Goal: Task Accomplishment & Management: Manage account settings

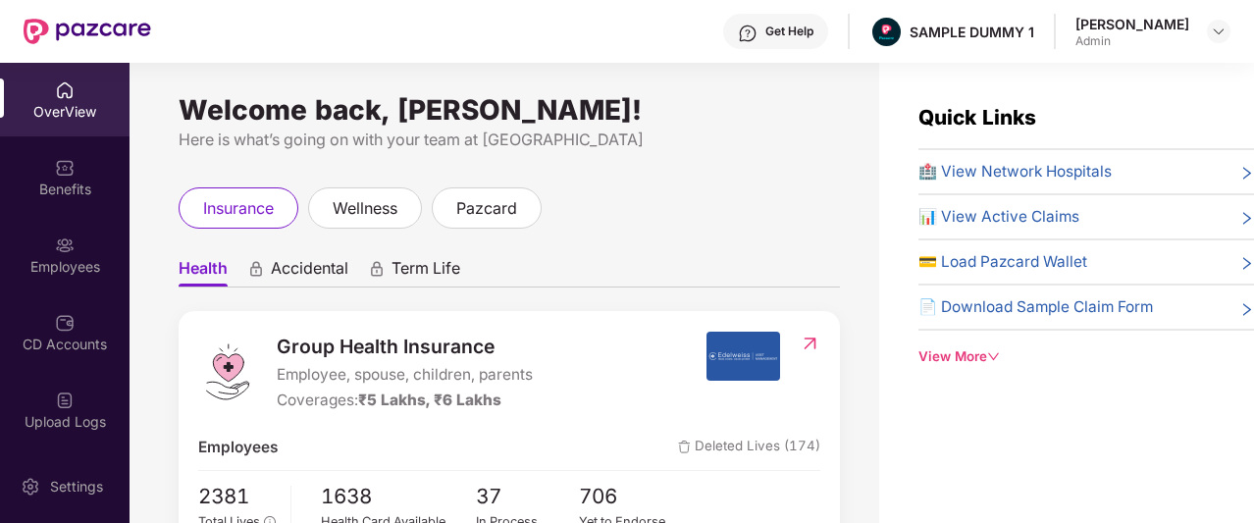
click at [763, 40] on div "Get Help" at bounding box center [775, 31] width 105 height 35
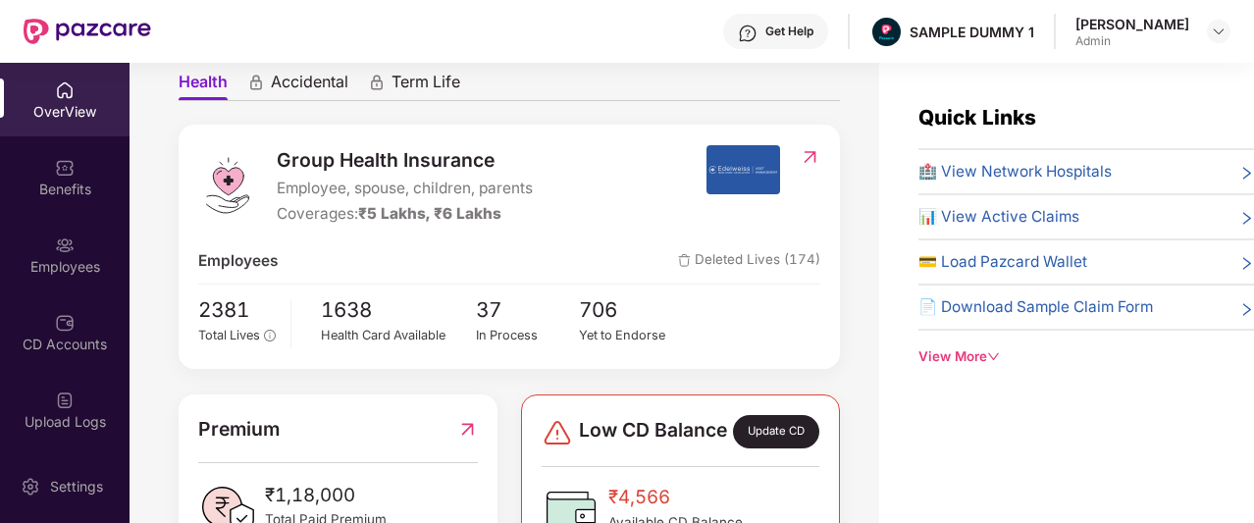
scroll to position [99, 0]
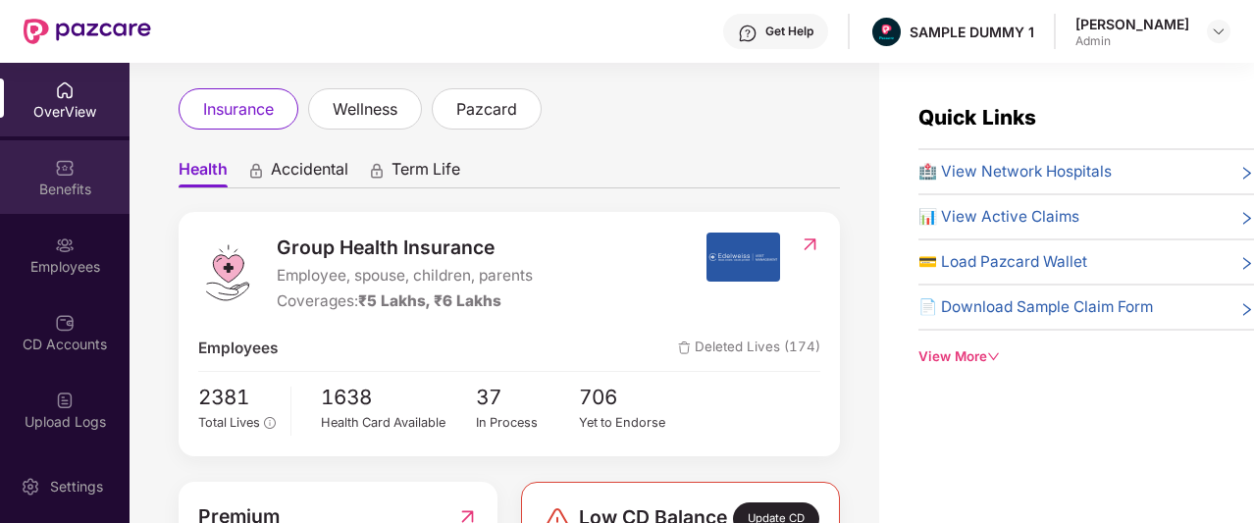
click at [95, 174] on div "Benefits" at bounding box center [65, 177] width 130 height 74
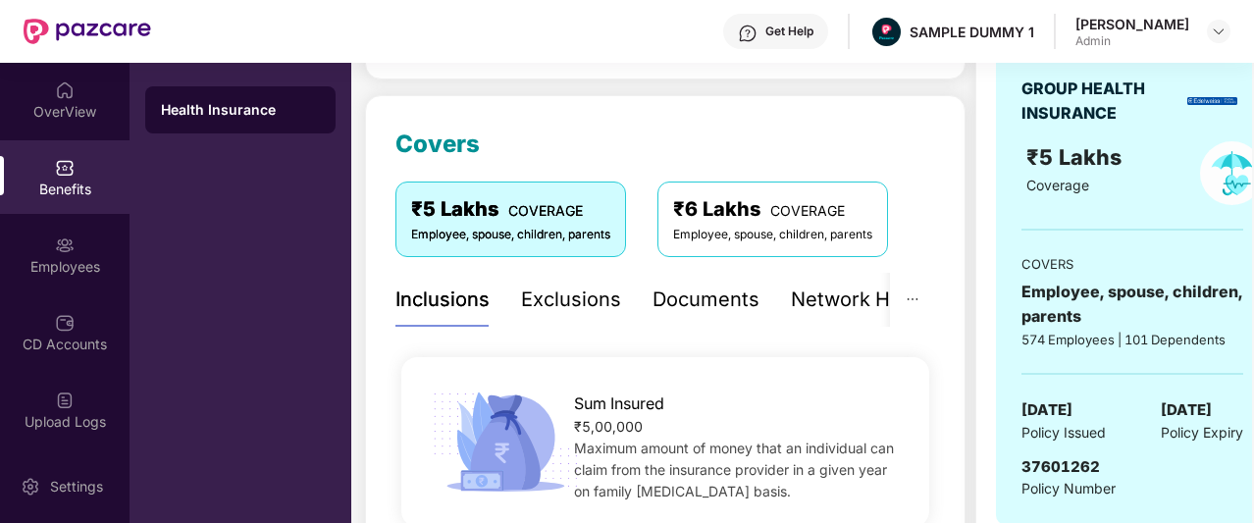
scroll to position [216, 0]
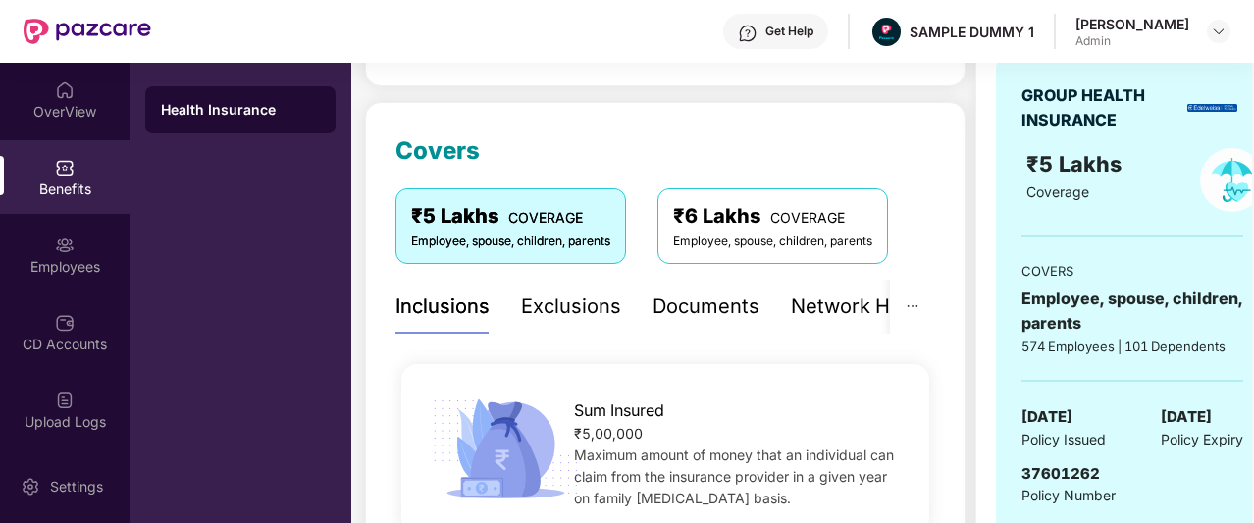
click at [718, 292] on div "Documents" at bounding box center [706, 306] width 107 height 30
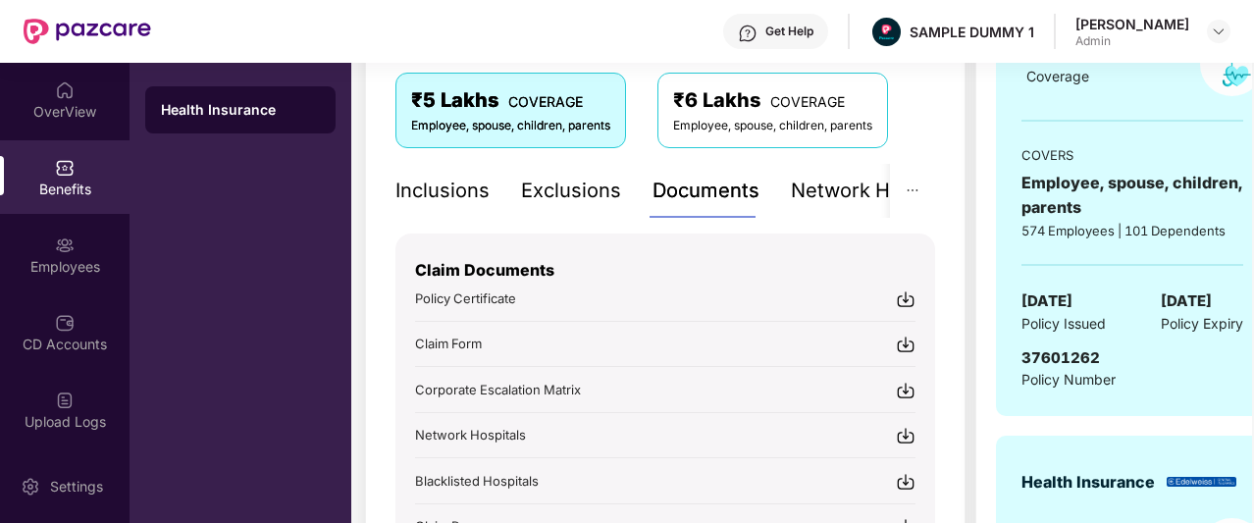
scroll to position [413, 0]
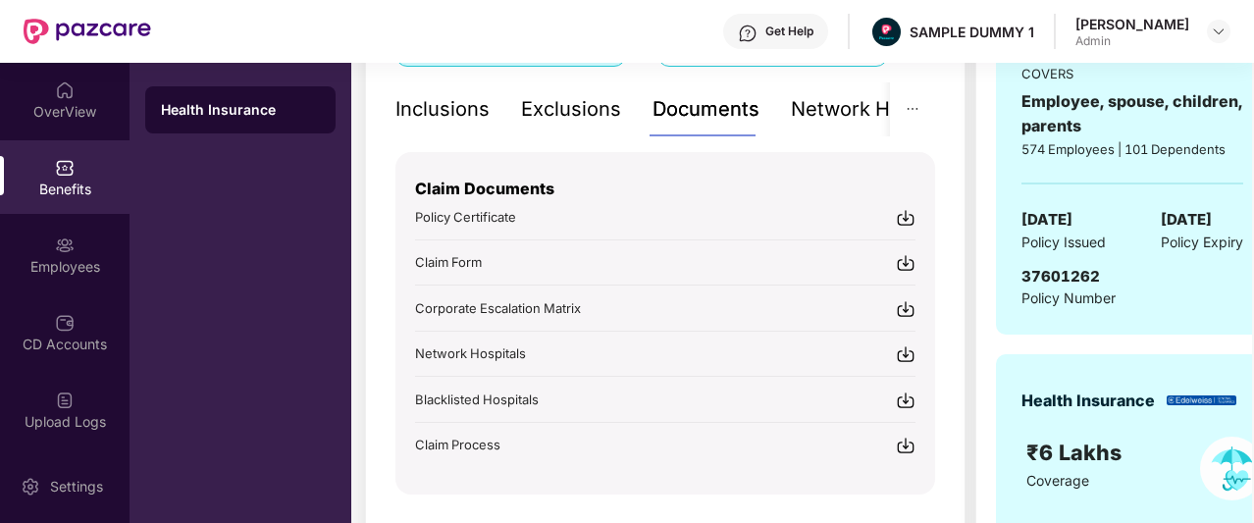
click at [784, 97] on div "Inclusions Exclusions Documents Network Hospitals" at bounding box center [678, 109] width 567 height 54
click at [821, 110] on div "Network Hospitals" at bounding box center [810, 109] width 172 height 30
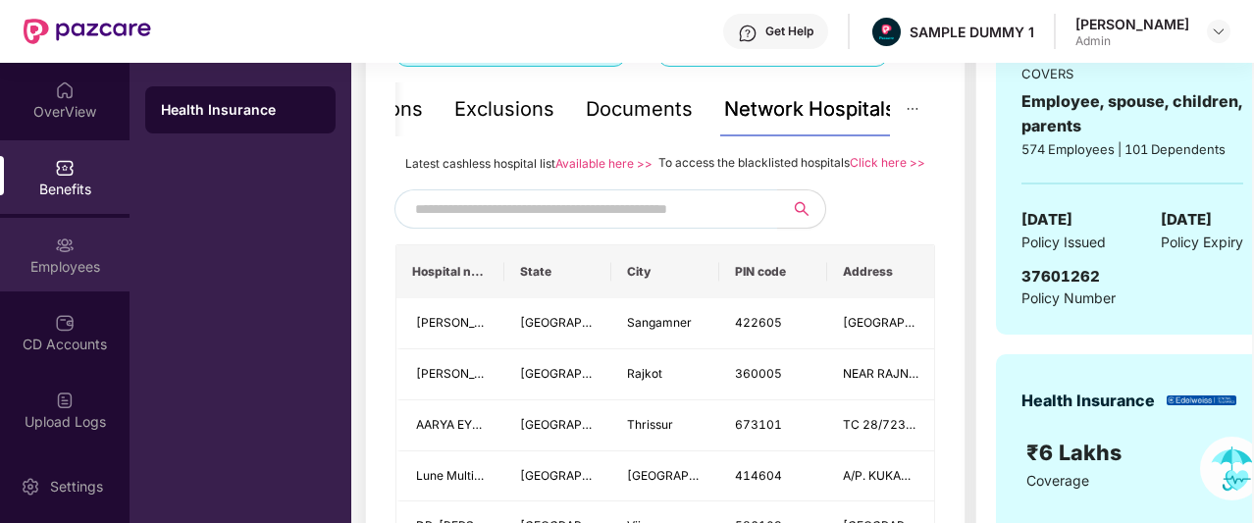
click at [31, 260] on div "Employees" at bounding box center [65, 267] width 130 height 20
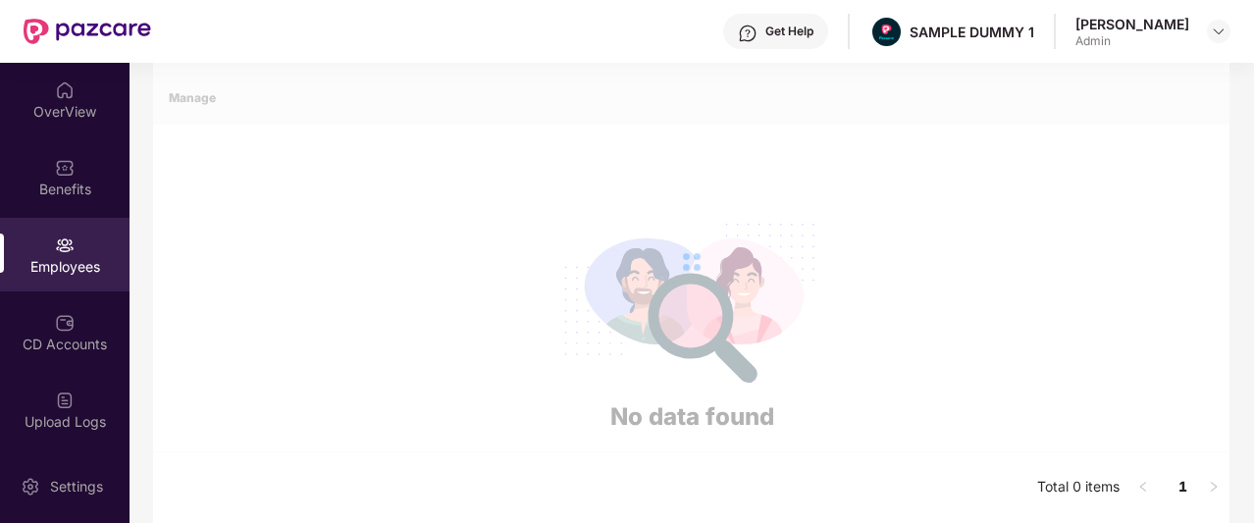
scroll to position [306, 0]
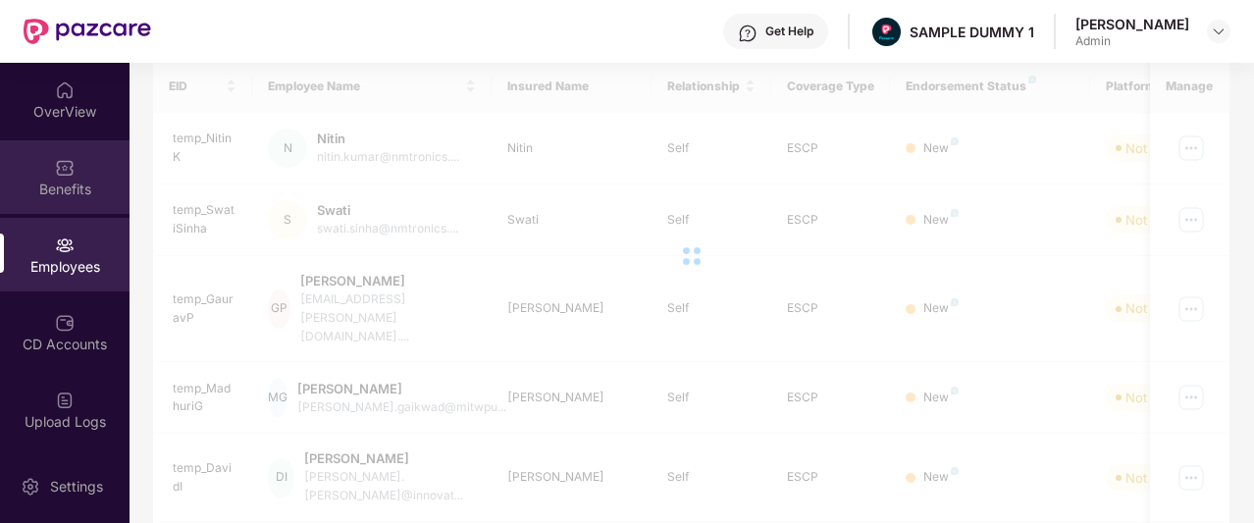
click at [76, 182] on div "Benefits" at bounding box center [65, 190] width 130 height 20
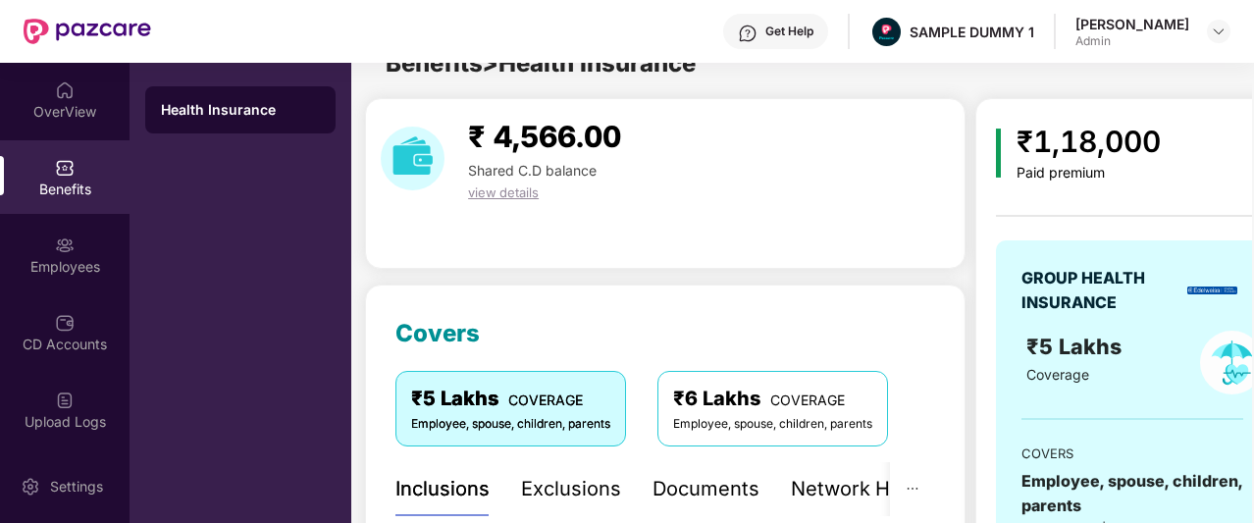
scroll to position [413, 0]
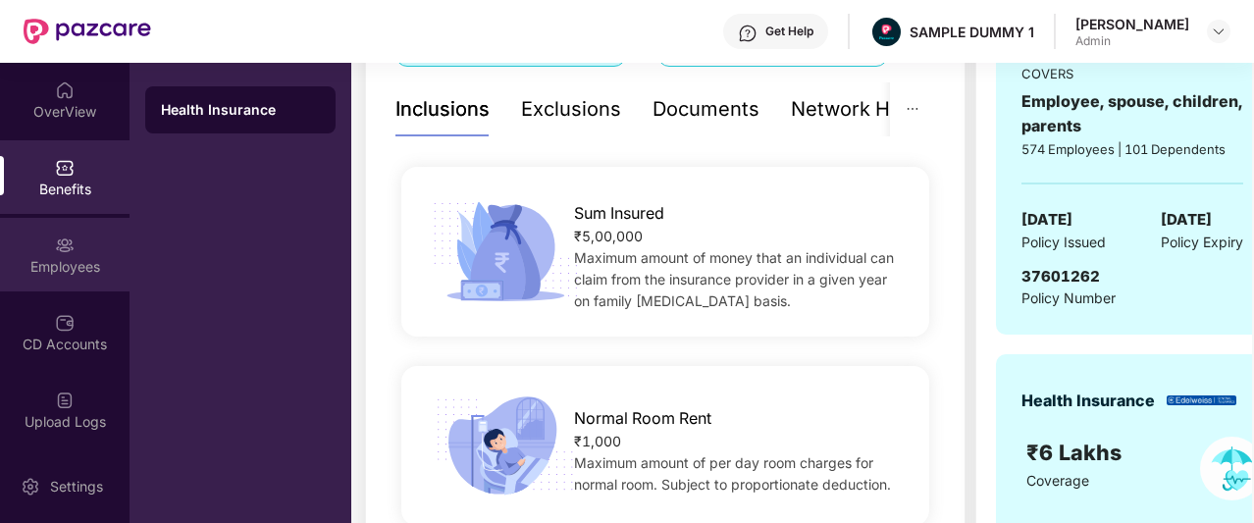
click at [53, 268] on div "Employees" at bounding box center [65, 267] width 130 height 20
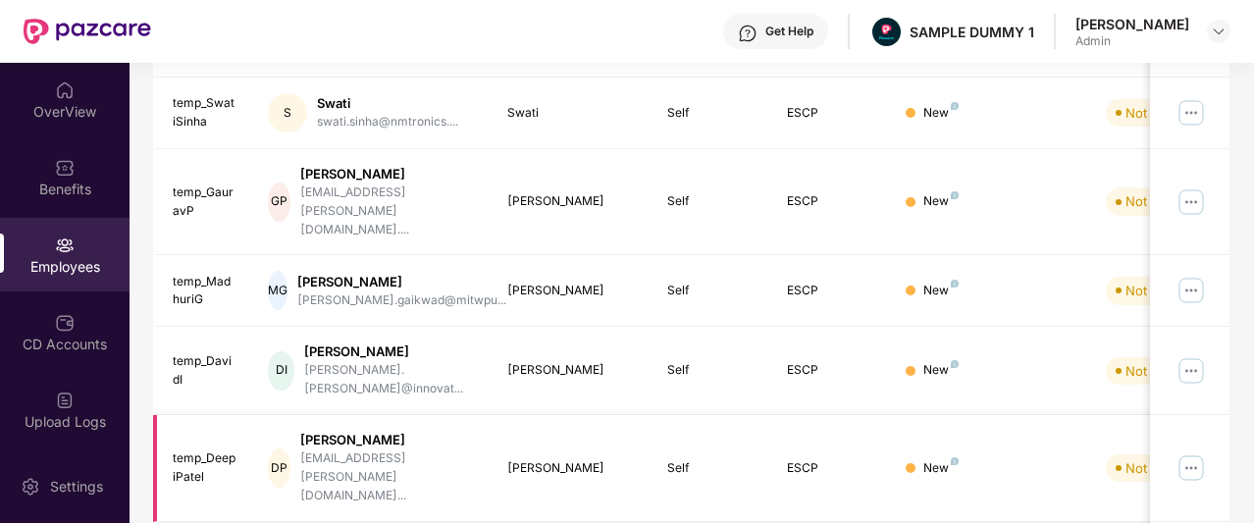
scroll to position [0, 0]
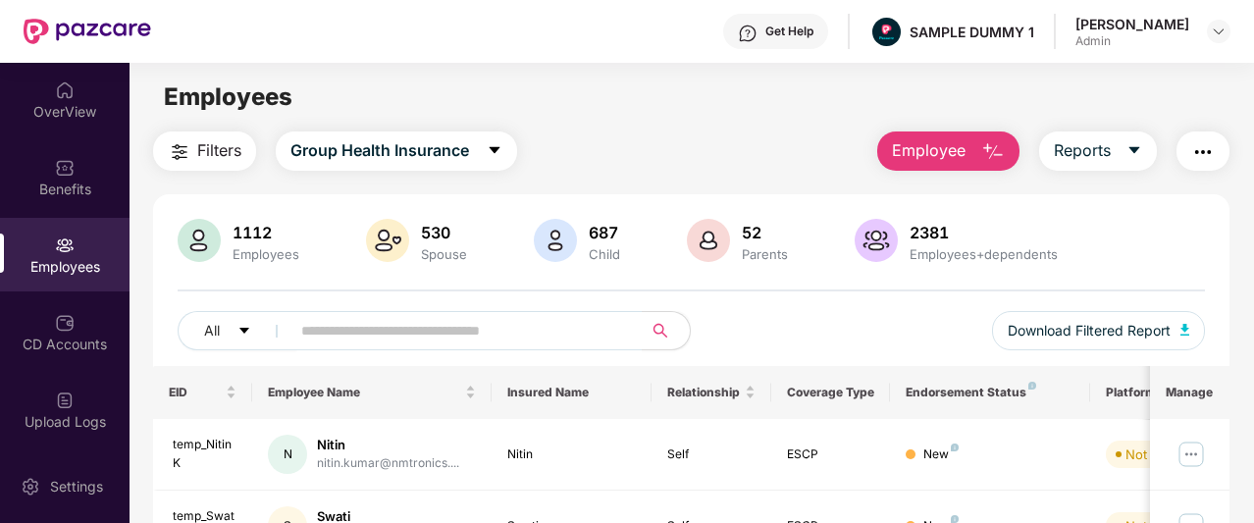
click at [986, 170] on button "Employee" at bounding box center [948, 151] width 142 height 39
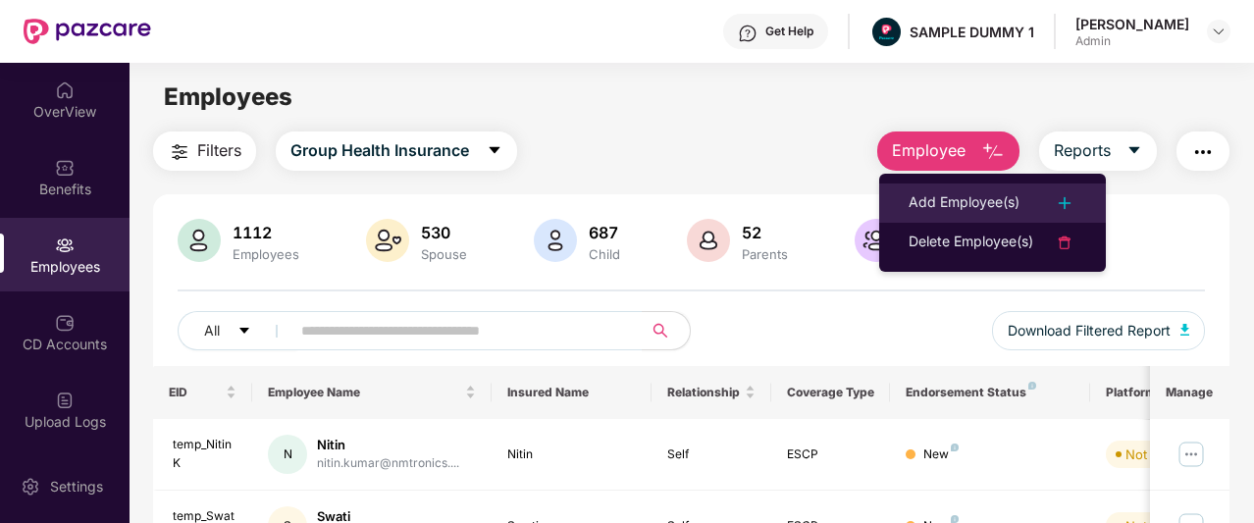
click at [958, 212] on div "Add Employee(s)" at bounding box center [964, 203] width 111 height 24
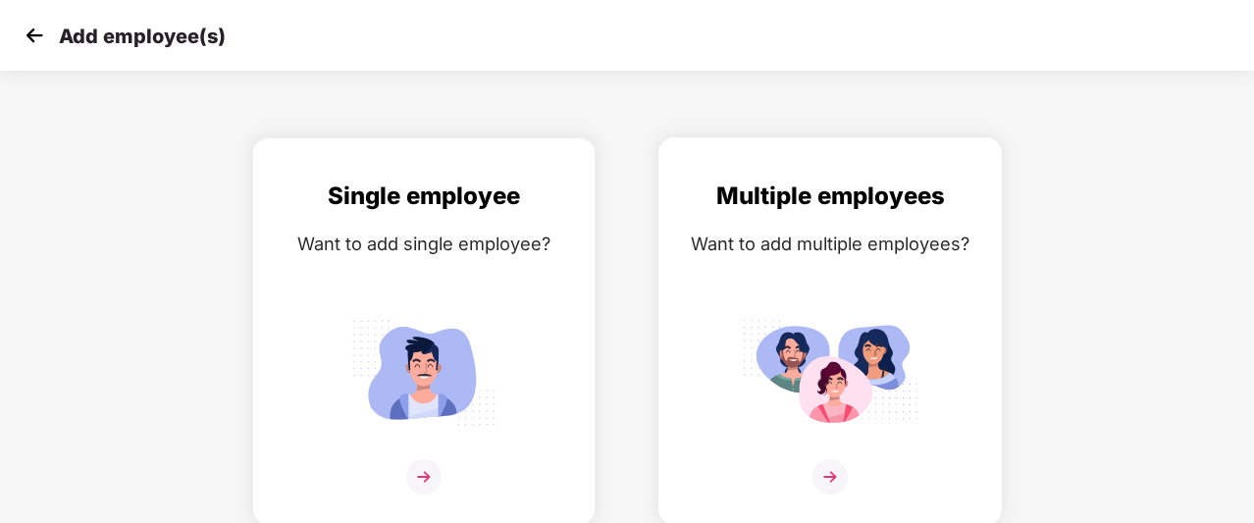
click at [810, 456] on div "Multiple employees Want to add multiple employees?" at bounding box center [830, 349] width 302 height 342
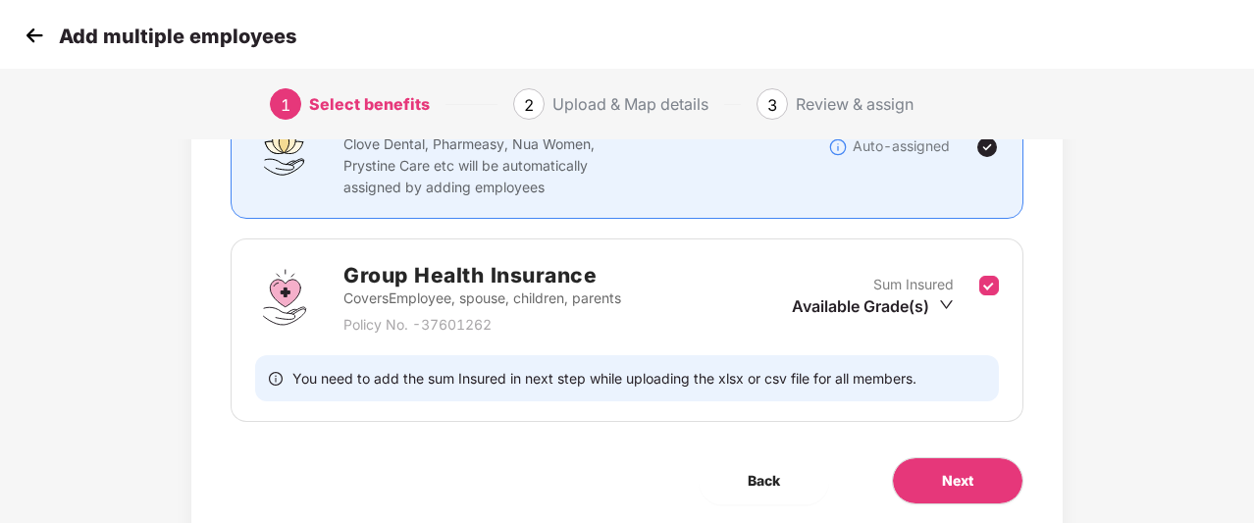
scroll to position [266, 0]
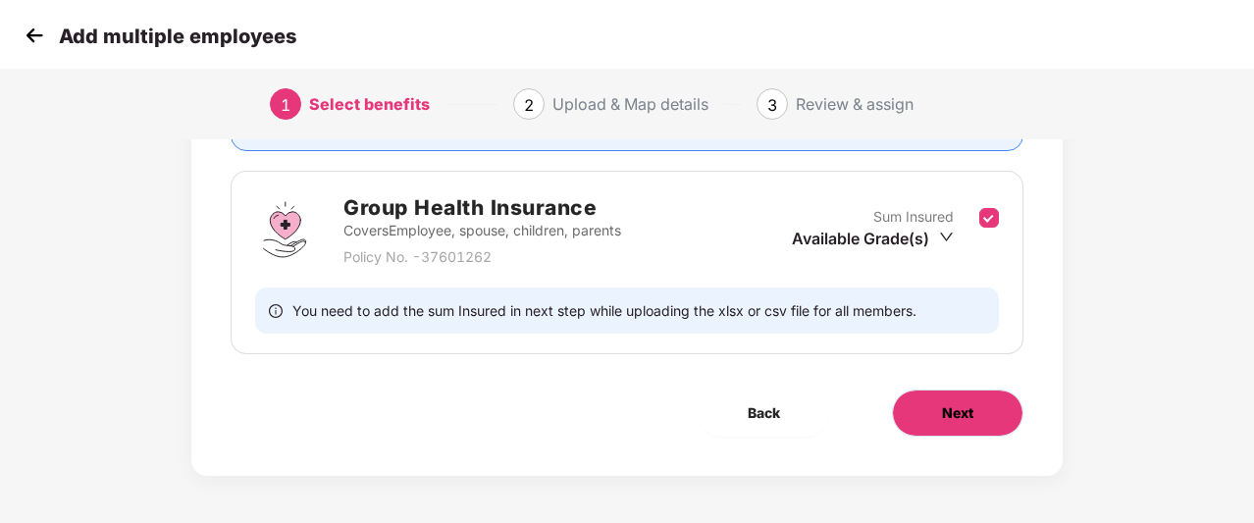
click at [936, 419] on button "Next" at bounding box center [958, 413] width 132 height 47
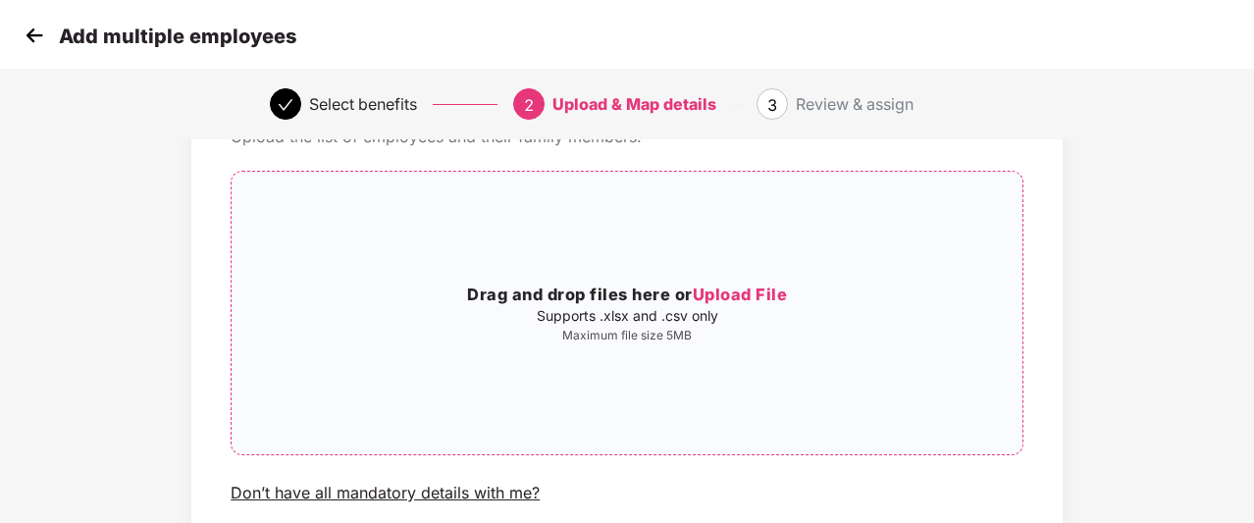
scroll to position [0, 0]
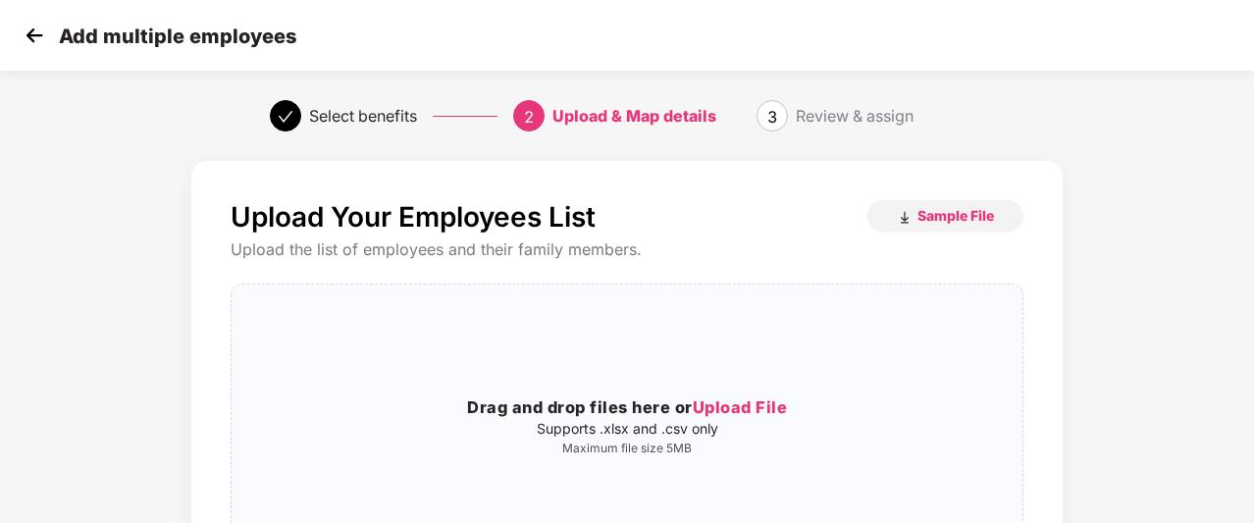
click at [29, 37] on img at bounding box center [34, 35] width 29 height 29
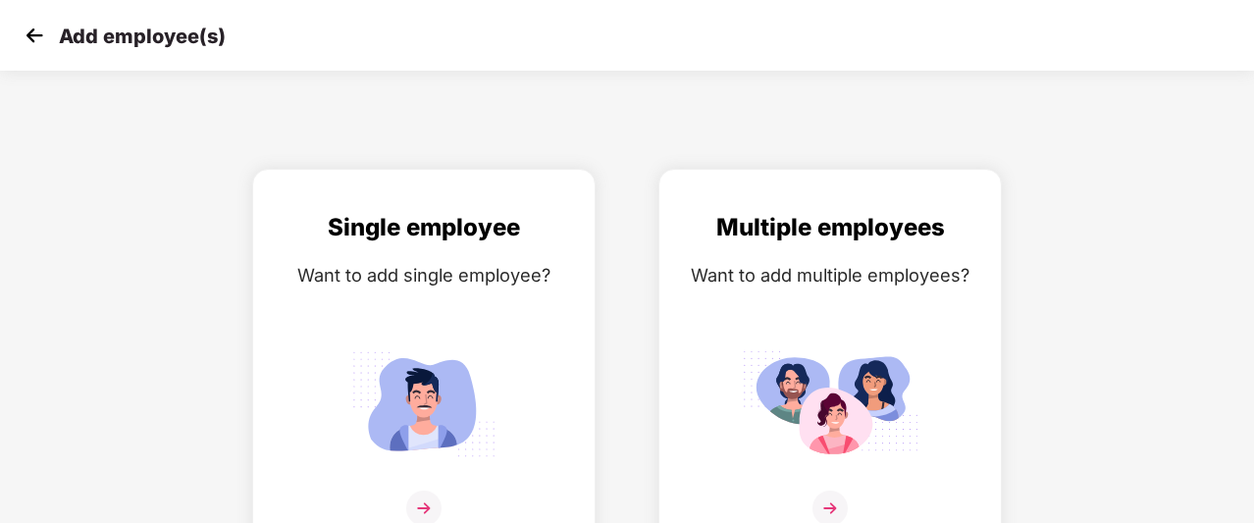
scroll to position [31, 0]
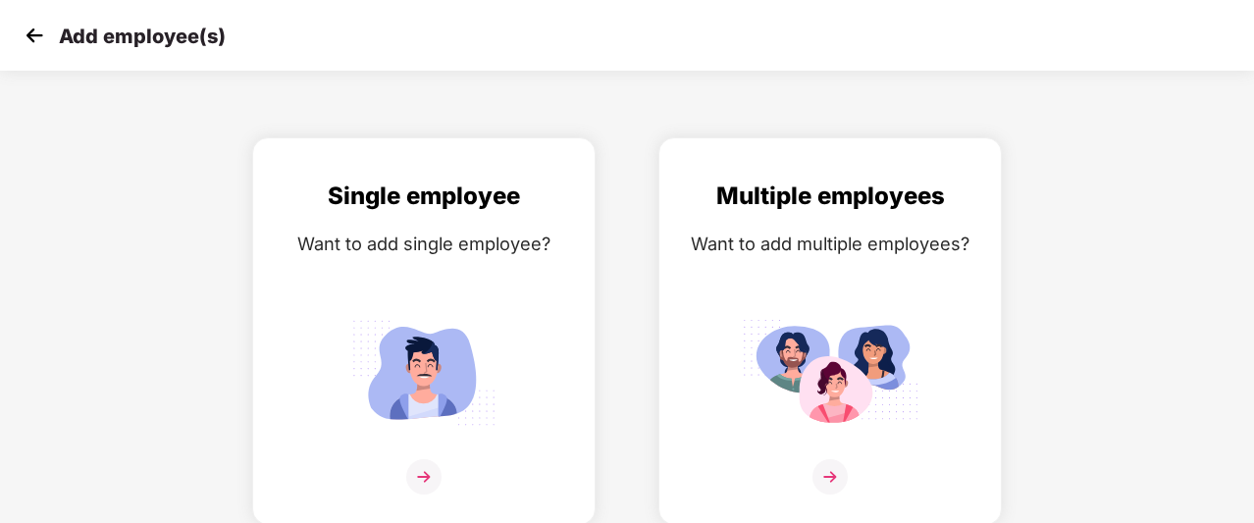
click at [38, 46] on img at bounding box center [34, 35] width 29 height 29
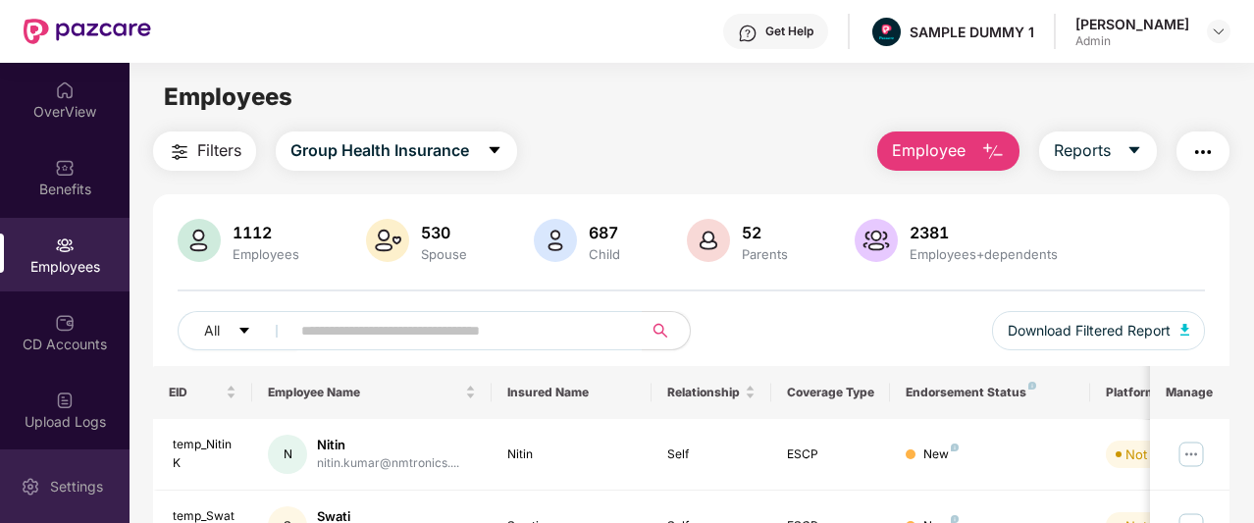
click at [52, 475] on div "Settings" at bounding box center [65, 486] width 130 height 74
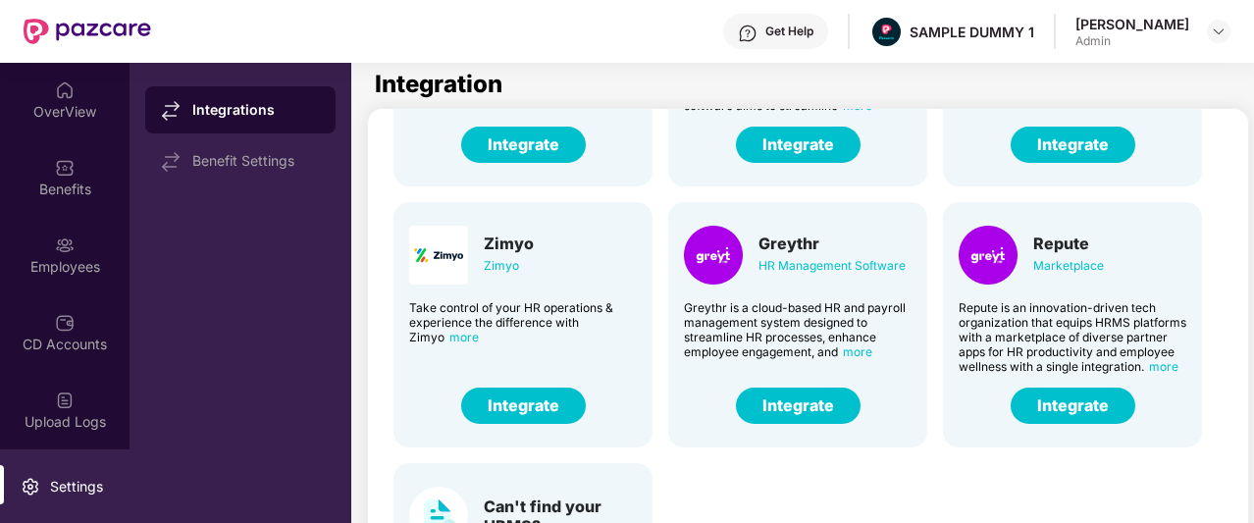
scroll to position [184, 0]
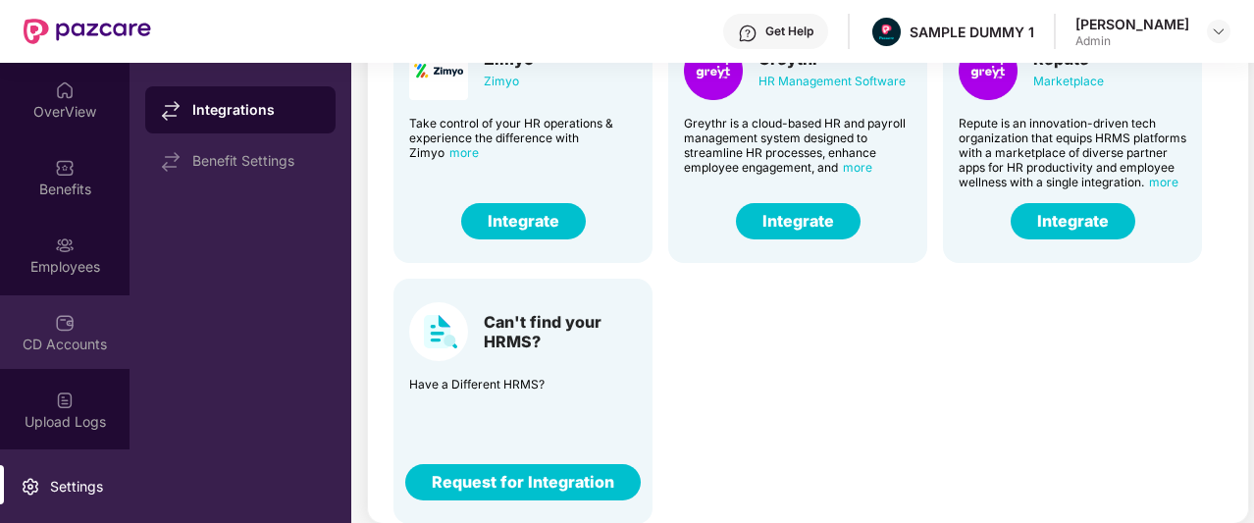
click at [69, 354] on div "CD Accounts" at bounding box center [65, 332] width 130 height 74
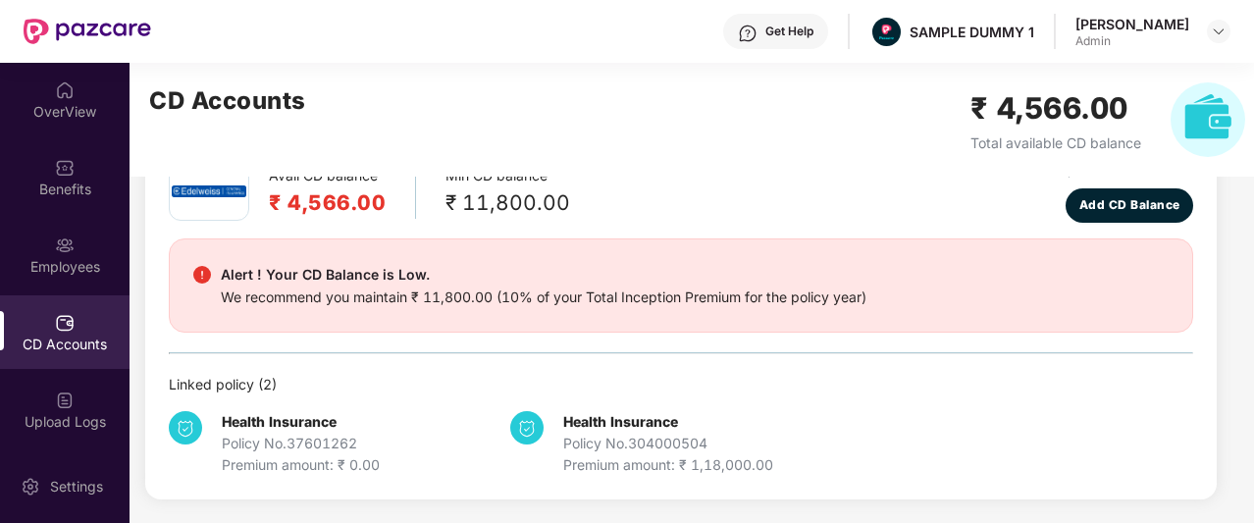
scroll to position [112, 0]
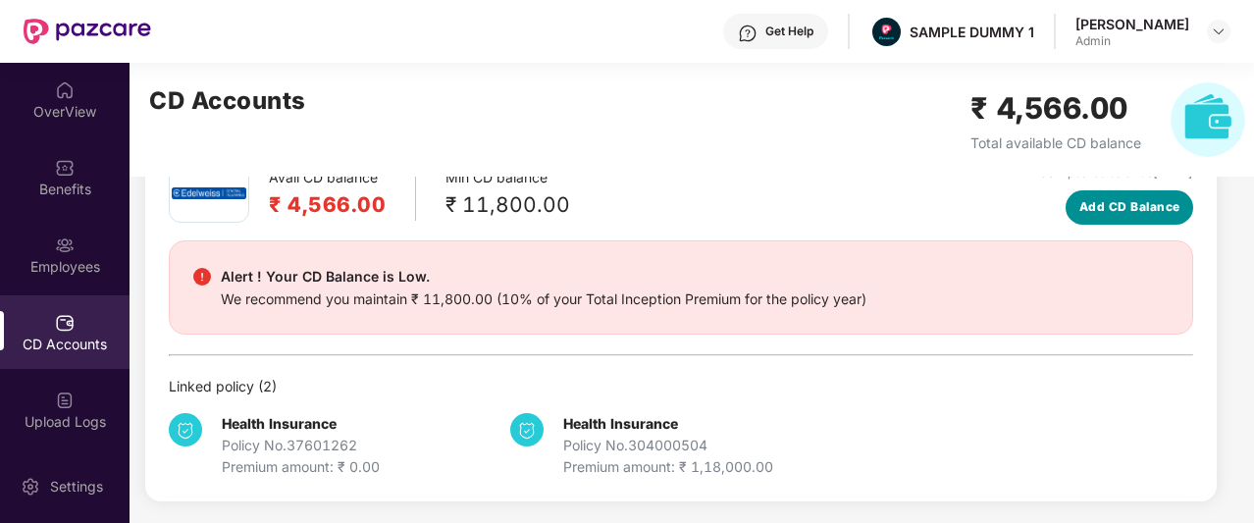
click at [1108, 199] on span "Add CD Balance" at bounding box center [1129, 207] width 101 height 19
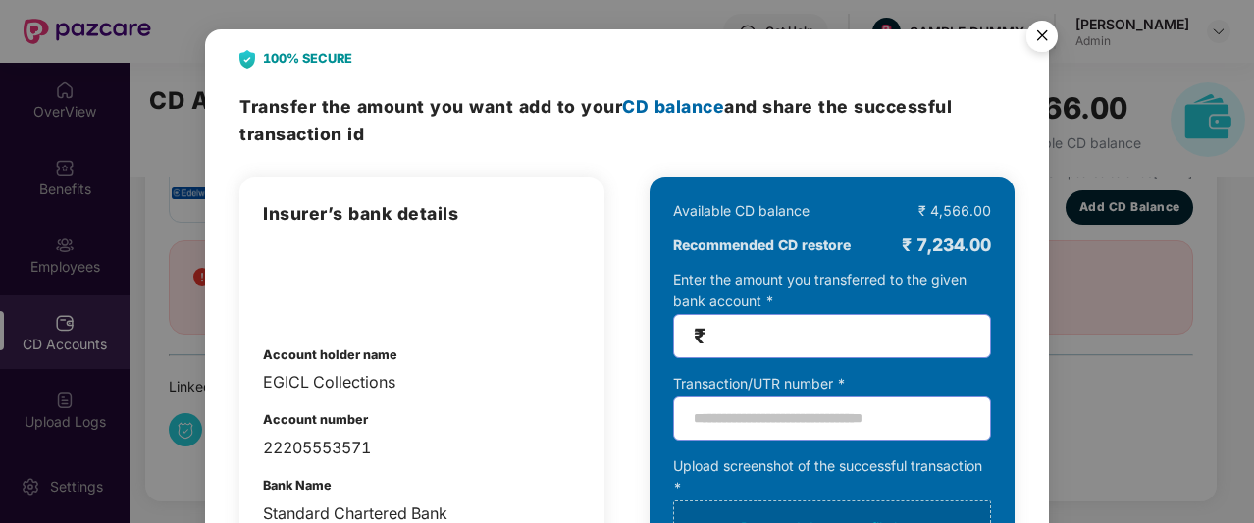
click at [1041, 33] on img "Close" at bounding box center [1042, 39] width 55 height 55
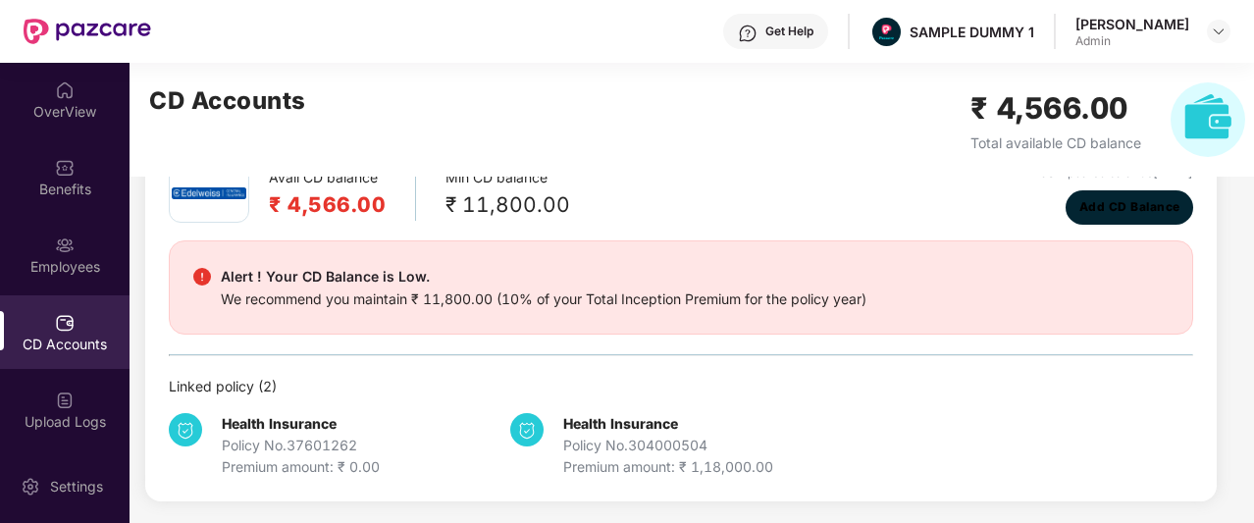
scroll to position [0, 0]
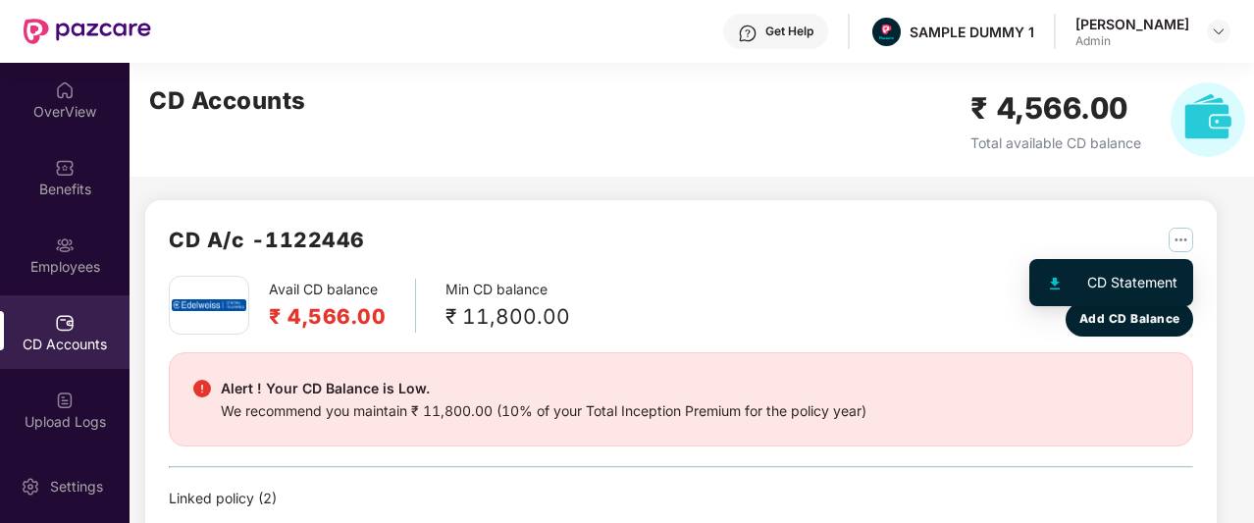
click at [1182, 238] on img "button" at bounding box center [1181, 240] width 25 height 25
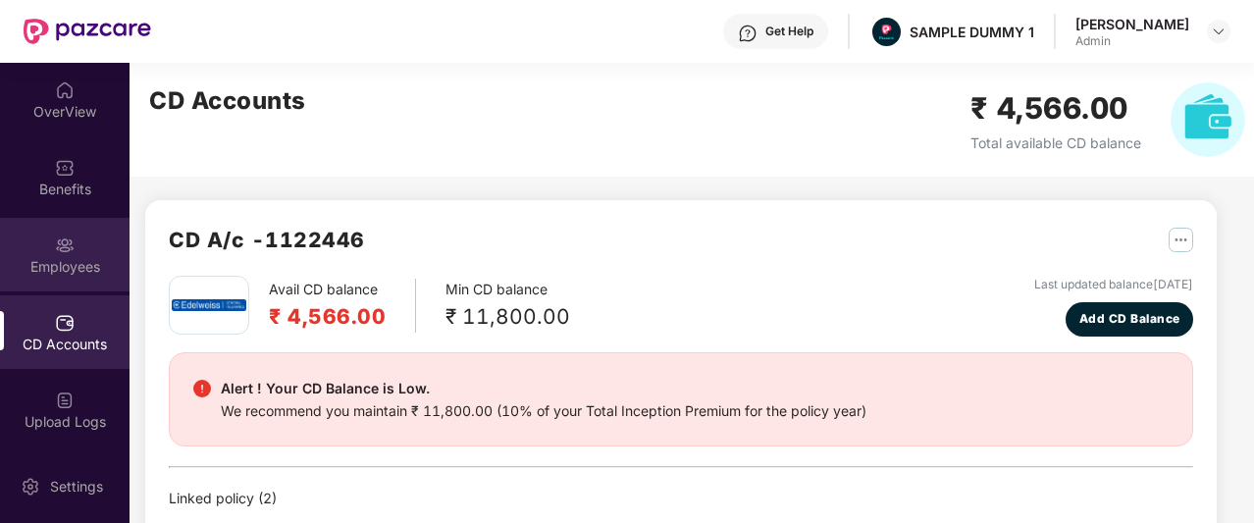
scroll to position [137, 0]
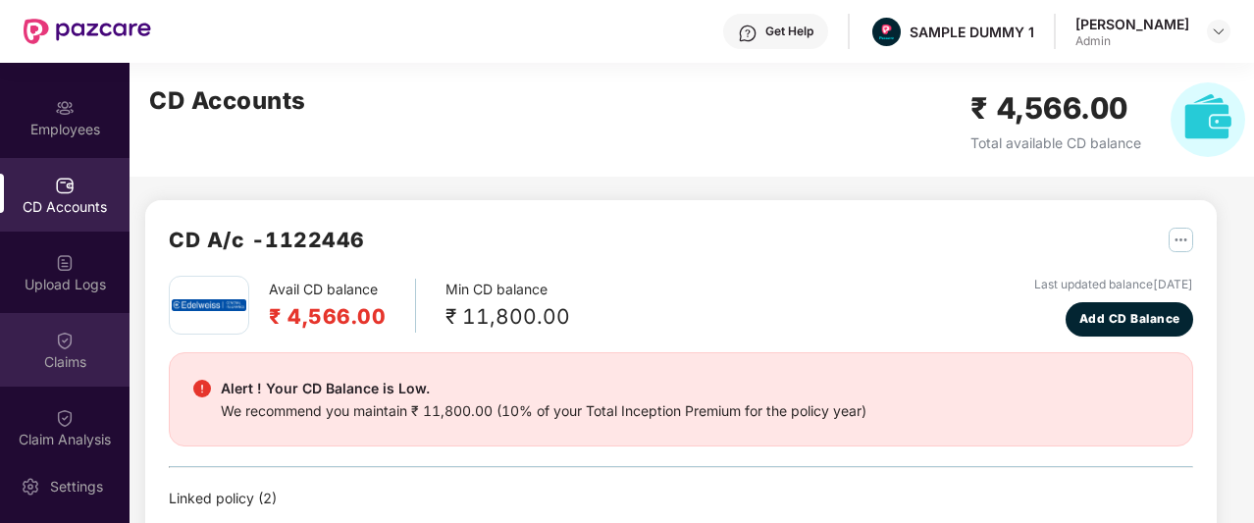
click at [82, 342] on div "Claims" at bounding box center [65, 350] width 130 height 74
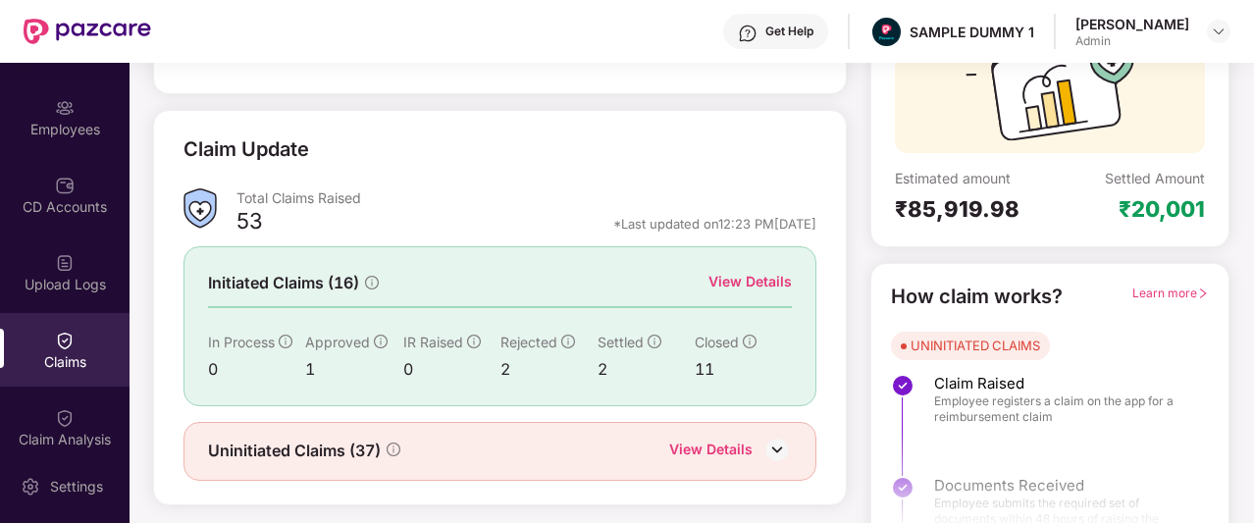
scroll to position [213, 0]
click at [773, 284] on div "View Details" at bounding box center [750, 281] width 83 height 22
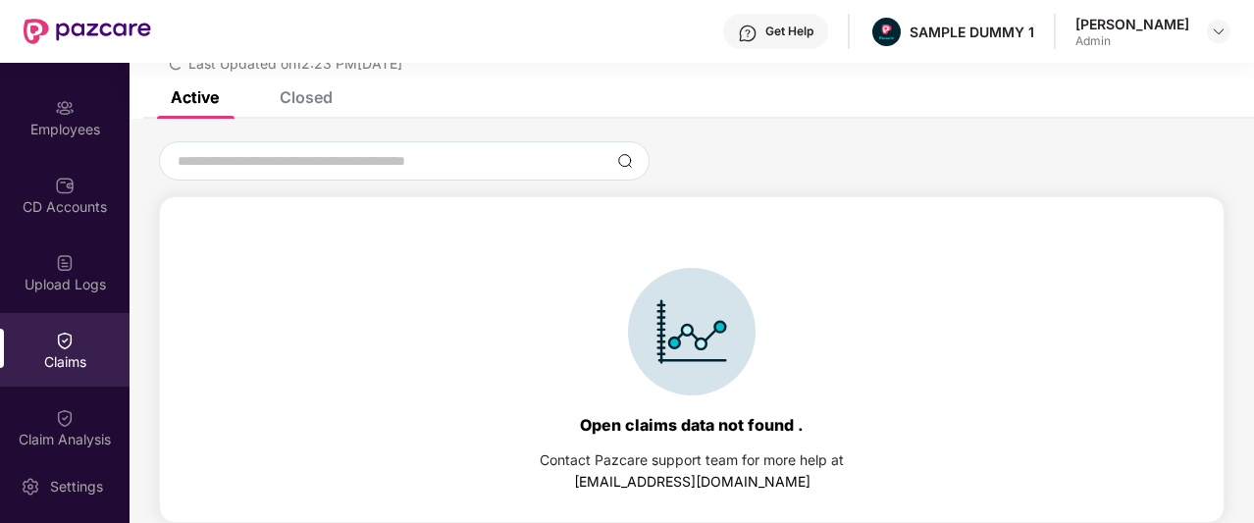
scroll to position [84, 0]
click at [298, 103] on div "Closed" at bounding box center [306, 97] width 53 height 20
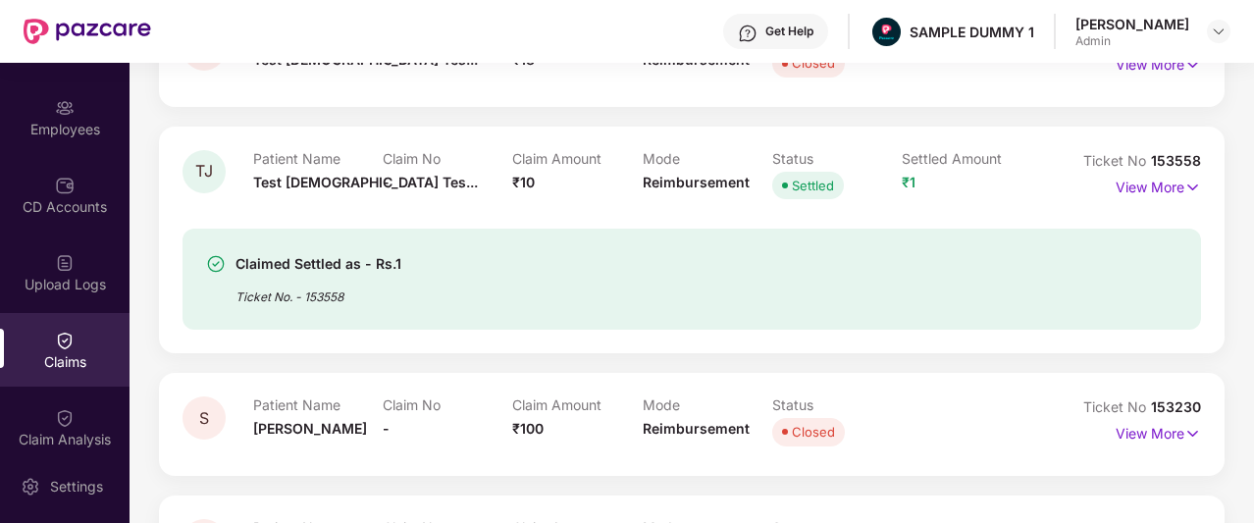
scroll to position [345, 0]
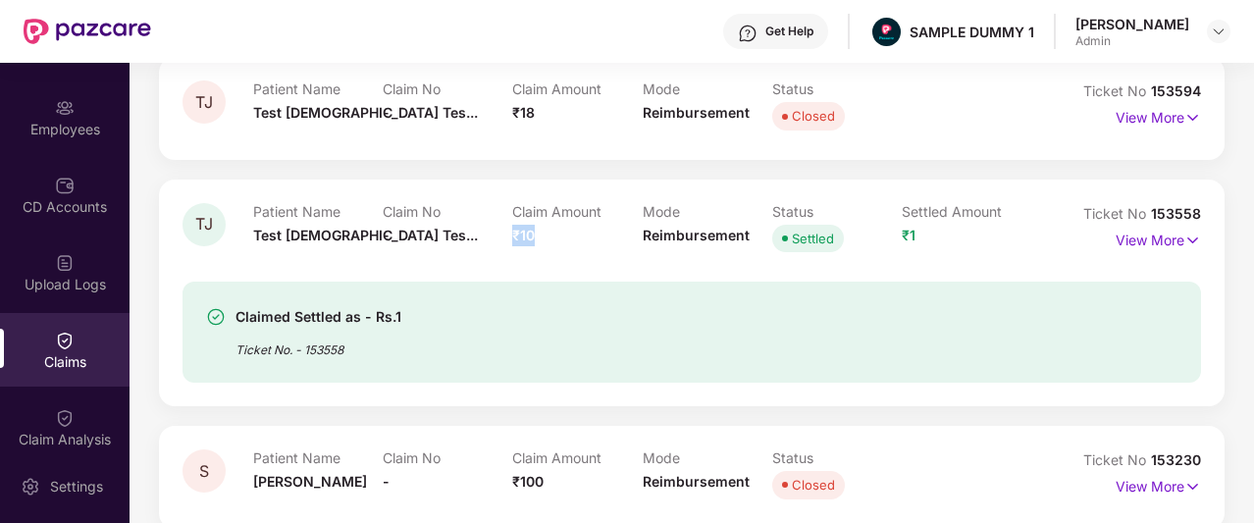
drag, startPoint x: 513, startPoint y: 231, endPoint x: 538, endPoint y: 235, distance: 24.8
click at [538, 235] on div "Claim Amount ₹10" at bounding box center [577, 230] width 130 height 54
click at [37, 417] on div "Claim Analysis" at bounding box center [65, 428] width 130 height 74
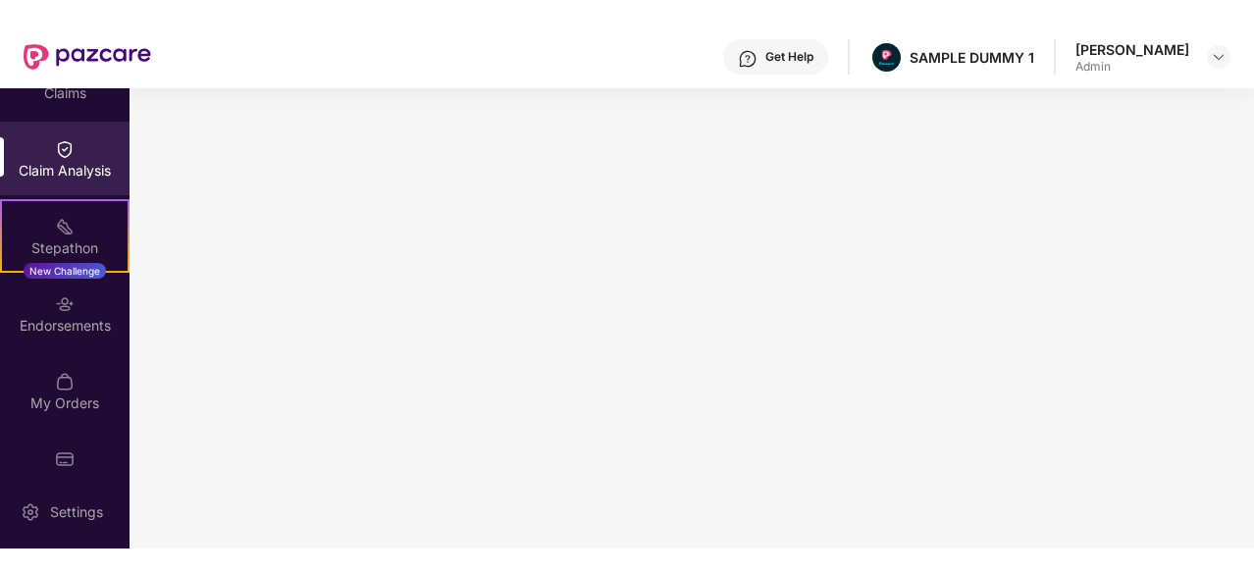
scroll to position [461, 0]
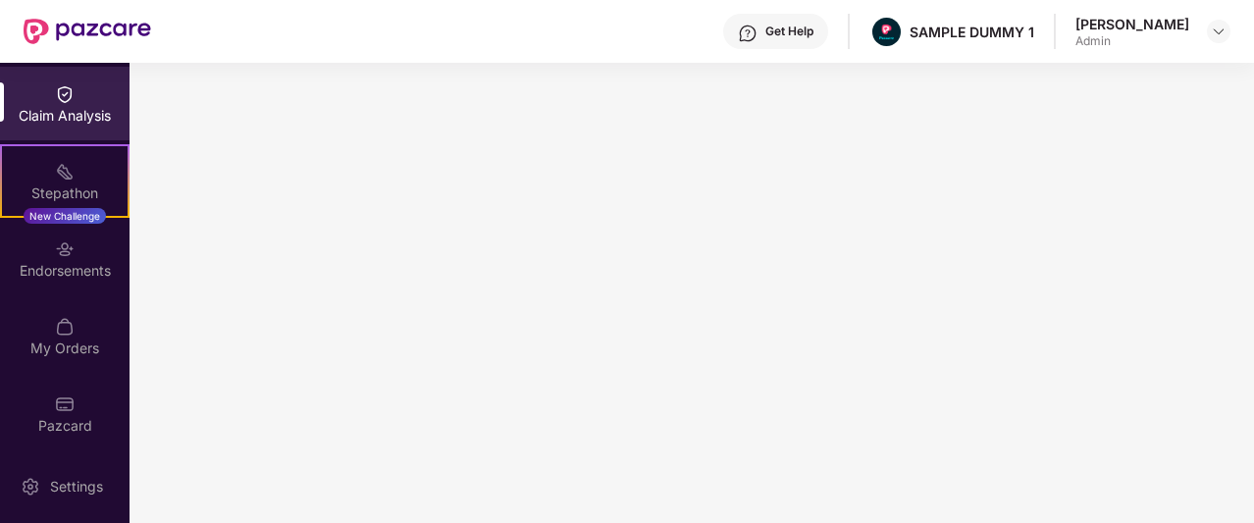
click at [38, 268] on div "Endorsements" at bounding box center [65, 271] width 130 height 20
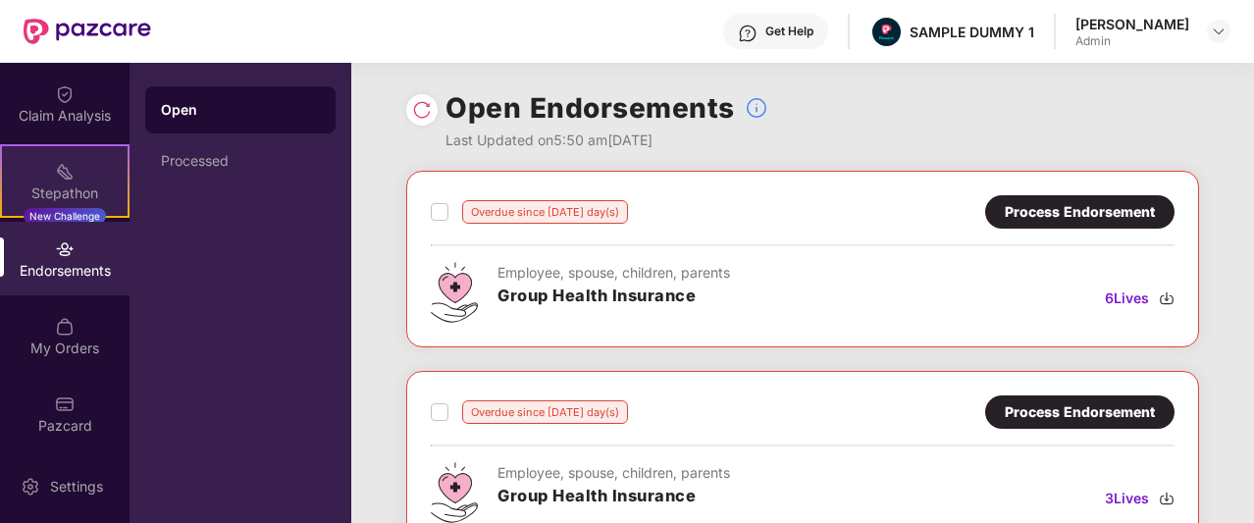
click at [102, 195] on div "Stepathon" at bounding box center [65, 194] width 126 height 20
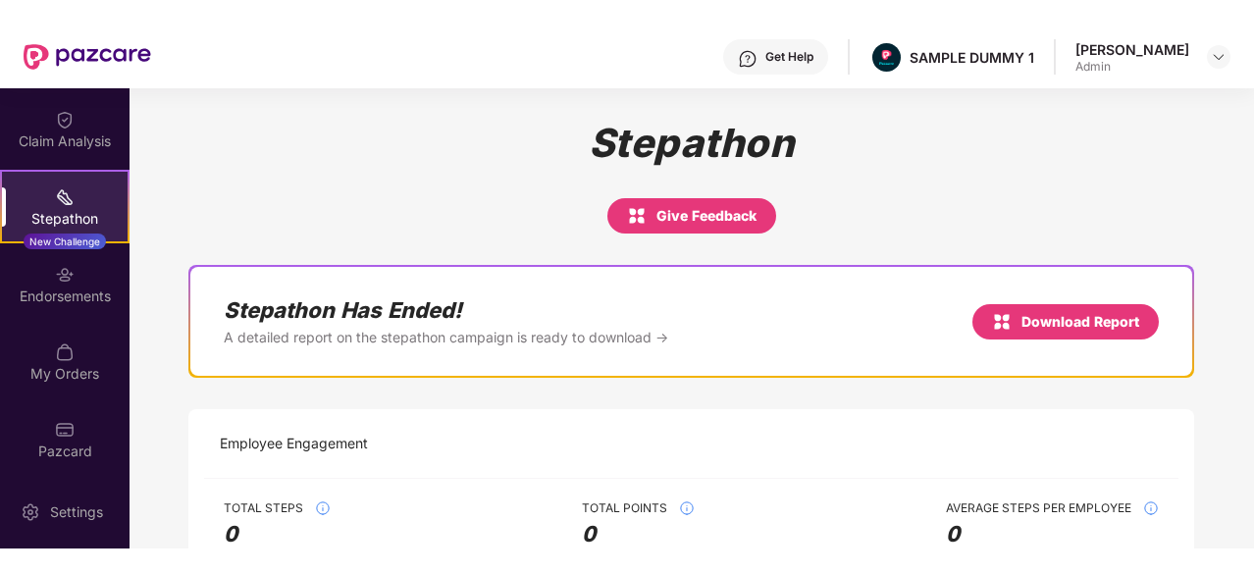
scroll to position [414, 0]
